Goal: Check status: Check status

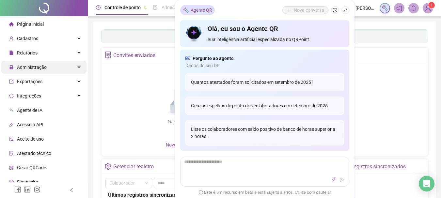
click at [51, 66] on div "Administração" at bounding box center [43, 67] width 85 height 13
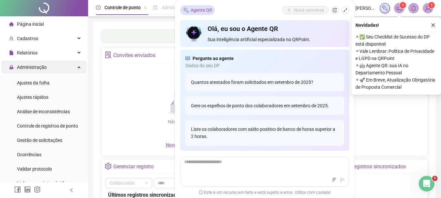
click at [54, 69] on div "Administração" at bounding box center [43, 67] width 85 height 13
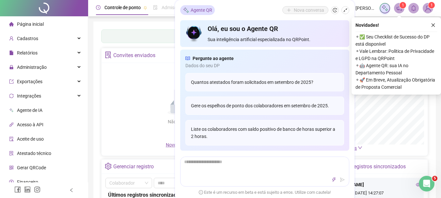
scroll to position [21, 0]
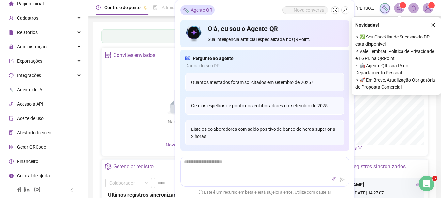
click at [150, 34] on div "Painel de controle Contabilidade" at bounding box center [264, 36] width 326 height 14
click at [432, 23] on icon "close" at bounding box center [432, 25] width 5 height 5
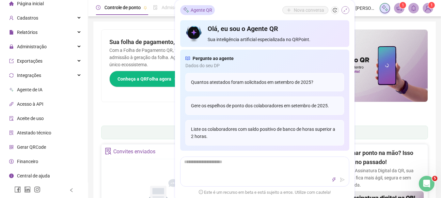
click at [344, 11] on icon "shrink" at bounding box center [345, 10] width 4 height 4
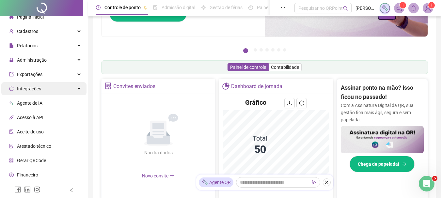
scroll to position [0, 0]
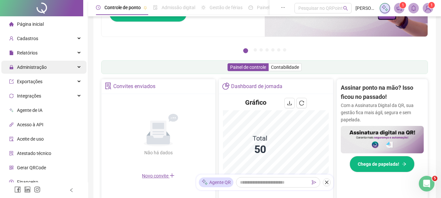
click at [43, 67] on span "Administração" at bounding box center [32, 67] width 30 height 5
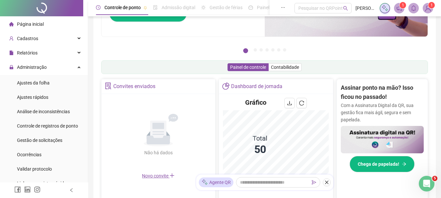
drag, startPoint x: 49, startPoint y: 124, endPoint x: 92, endPoint y: 126, distance: 42.8
click at [50, 124] on span "Controle de registros de ponto" at bounding box center [47, 125] width 61 height 5
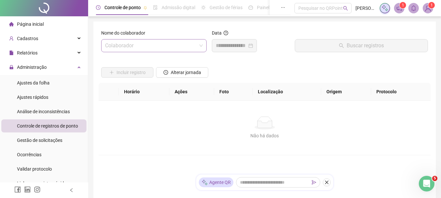
click at [183, 48] on input "search" at bounding box center [151, 45] width 92 height 12
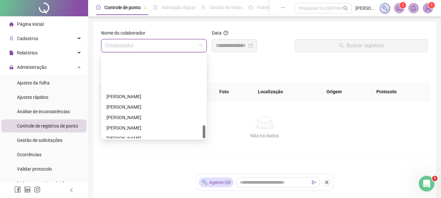
scroll to position [438, 0]
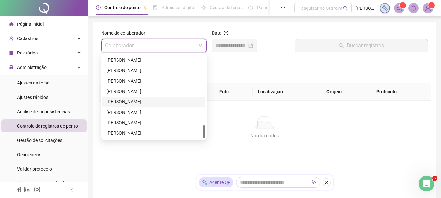
click at [128, 100] on div "[PERSON_NAME]" at bounding box center [153, 101] width 95 height 7
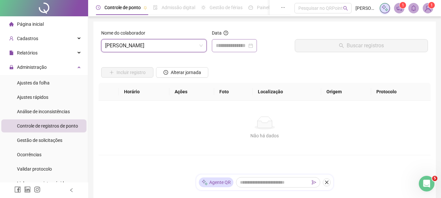
click at [253, 47] on div at bounding box center [234, 46] width 37 height 8
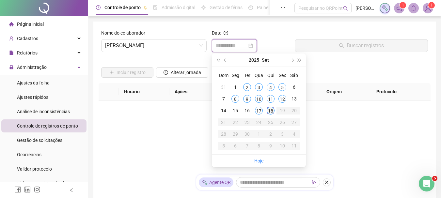
type input "**********"
click at [269, 110] on div "18" at bounding box center [270, 111] width 8 height 8
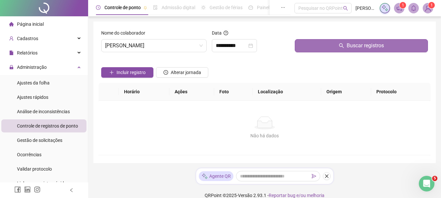
click at [330, 45] on button "Buscar registros" at bounding box center [360, 45] width 133 height 13
